Goal: Find specific page/section: Find specific page/section

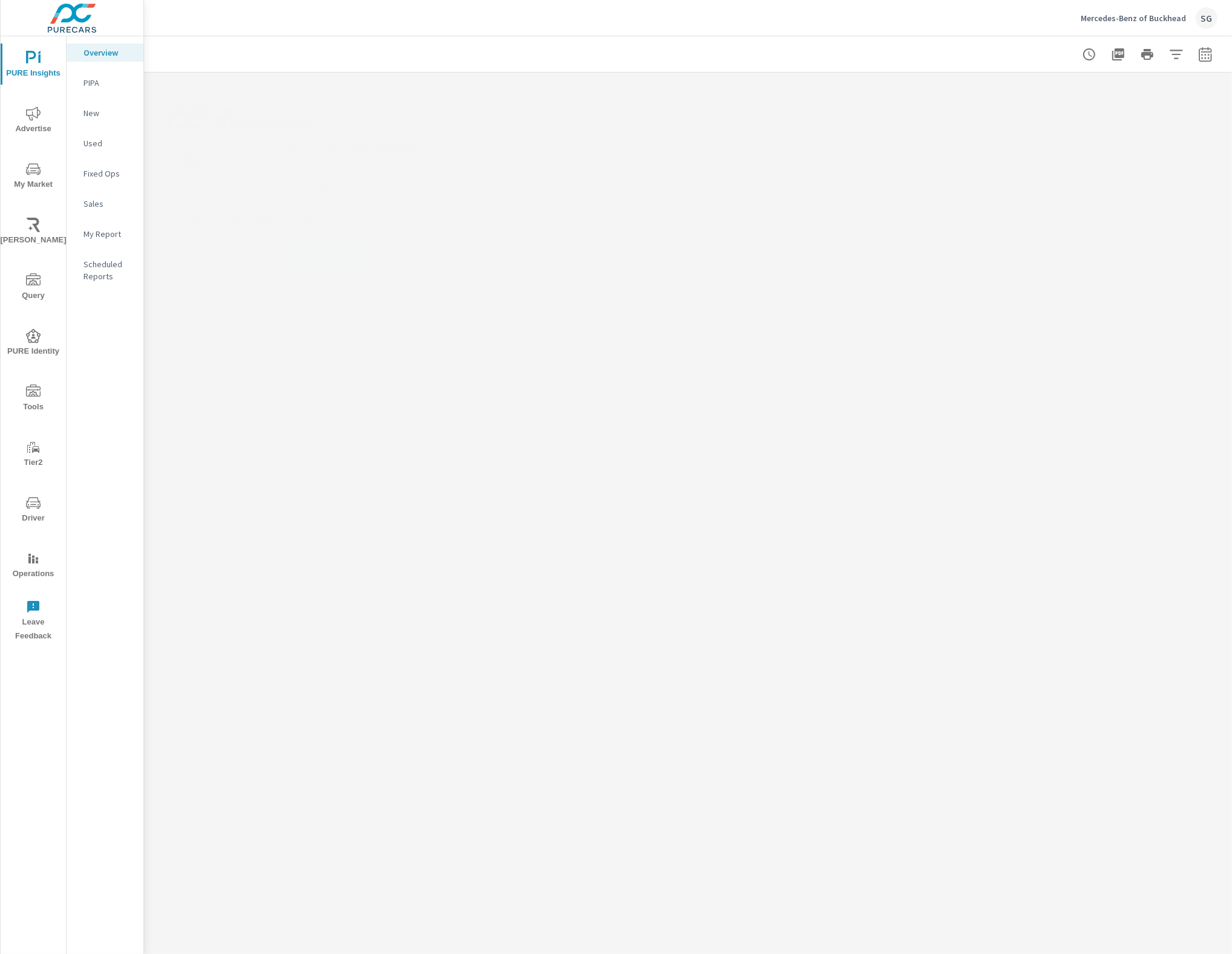
click at [28, 403] on span "Tools" at bounding box center [33, 399] width 58 height 30
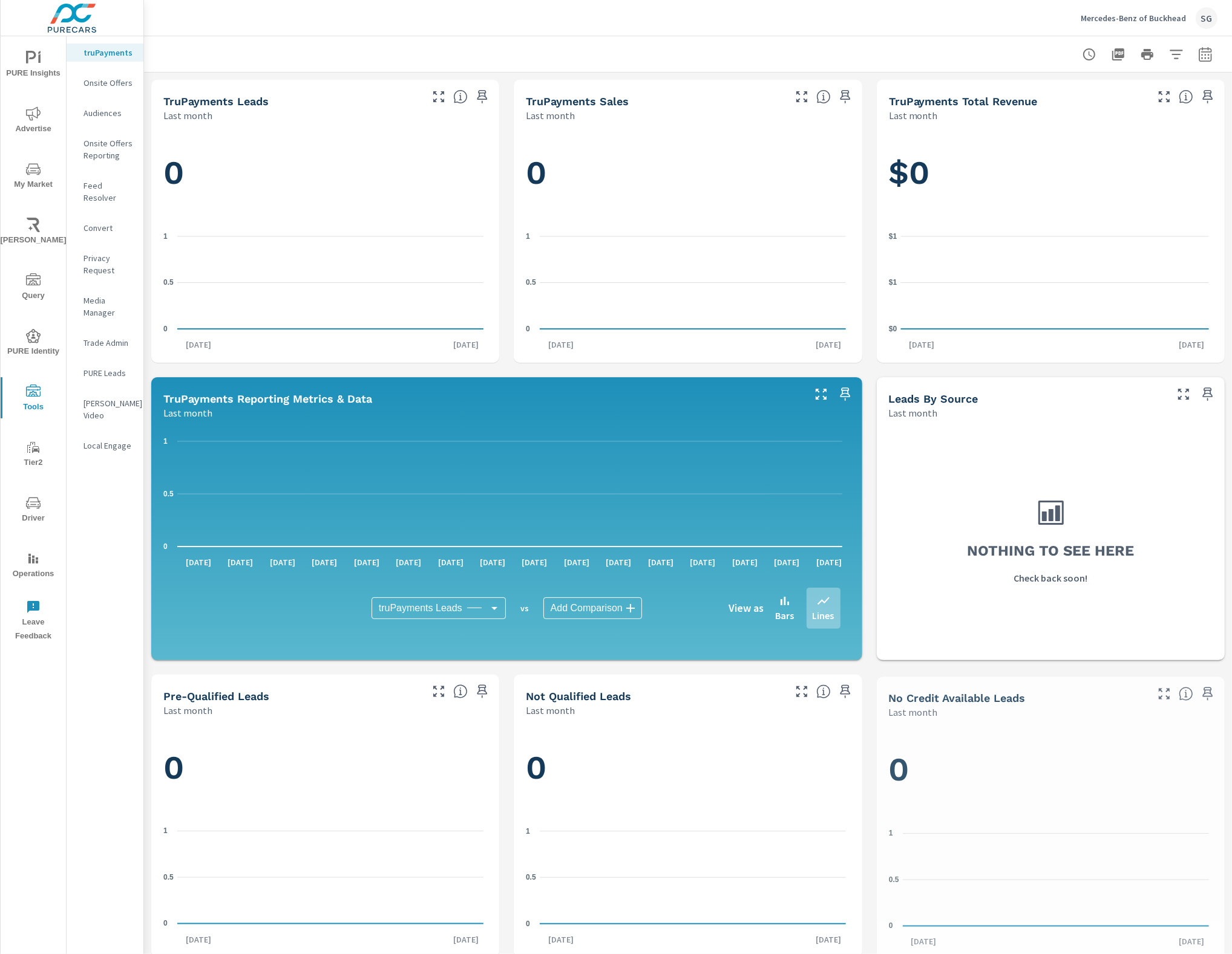
click at [108, 185] on p "Feed Resolver" at bounding box center [108, 192] width 50 height 24
